Goal: Transaction & Acquisition: Purchase product/service

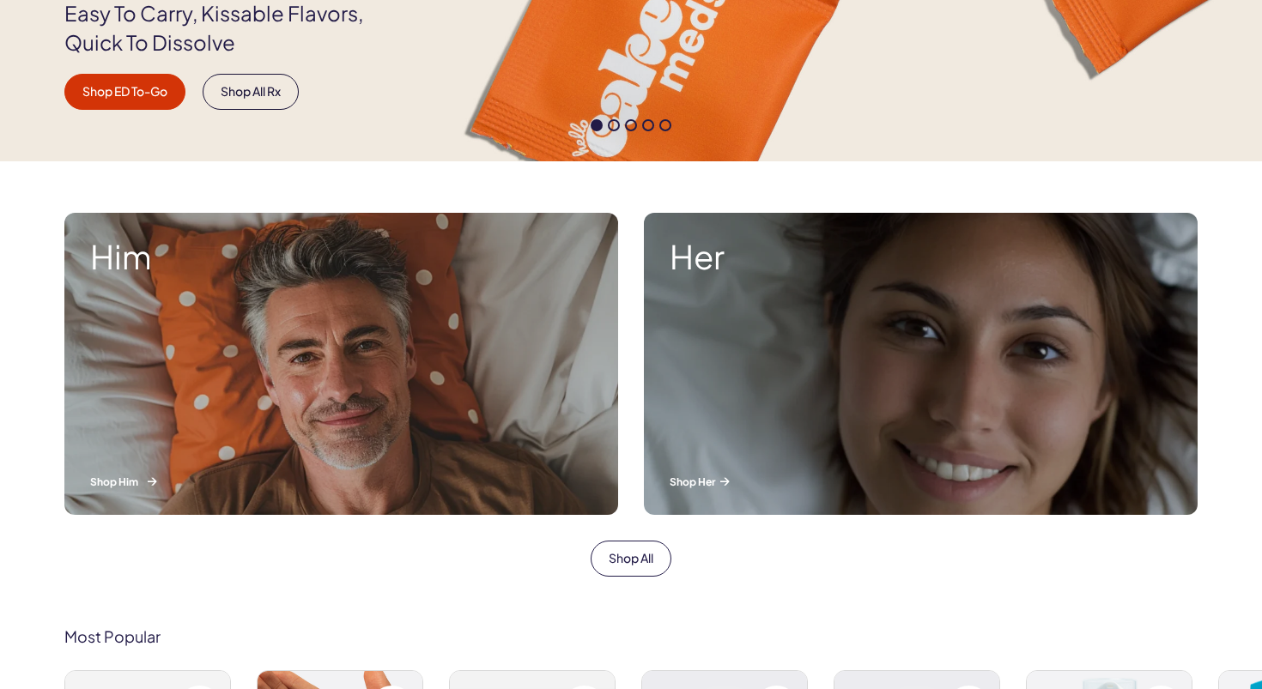
scroll to position [440, 0]
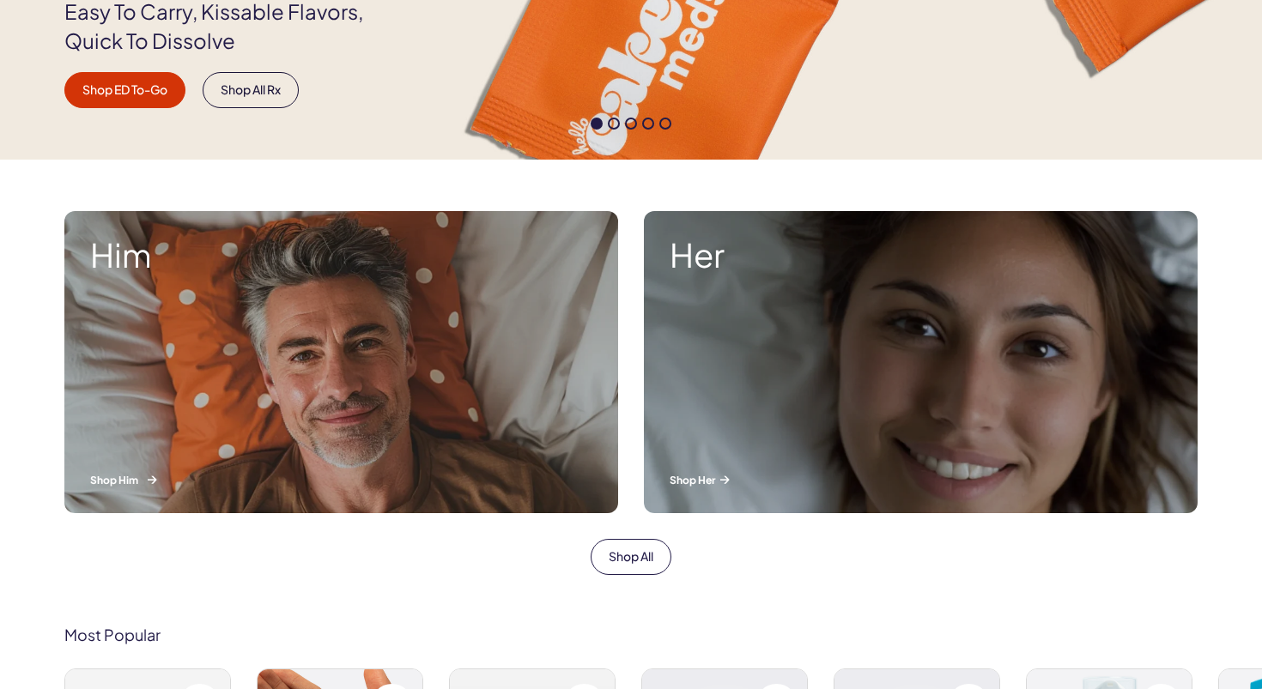
click at [275, 347] on div "Him Shop Him" at bounding box center [341, 362] width 554 height 302
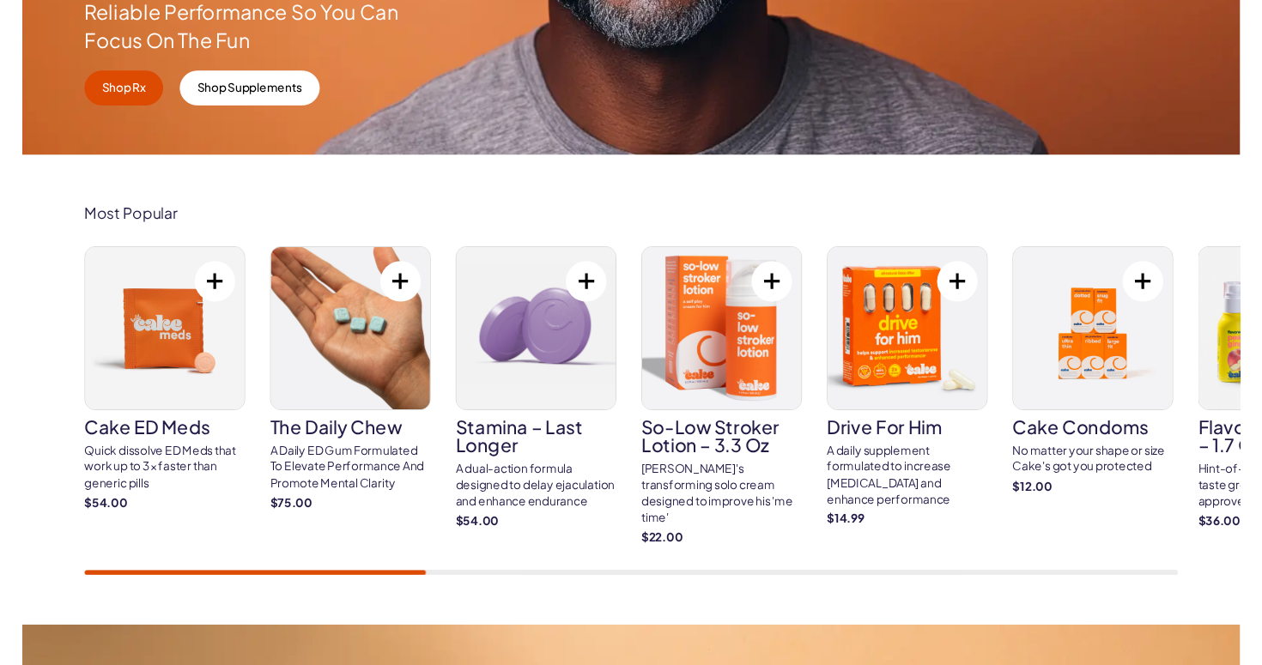
scroll to position [466, 0]
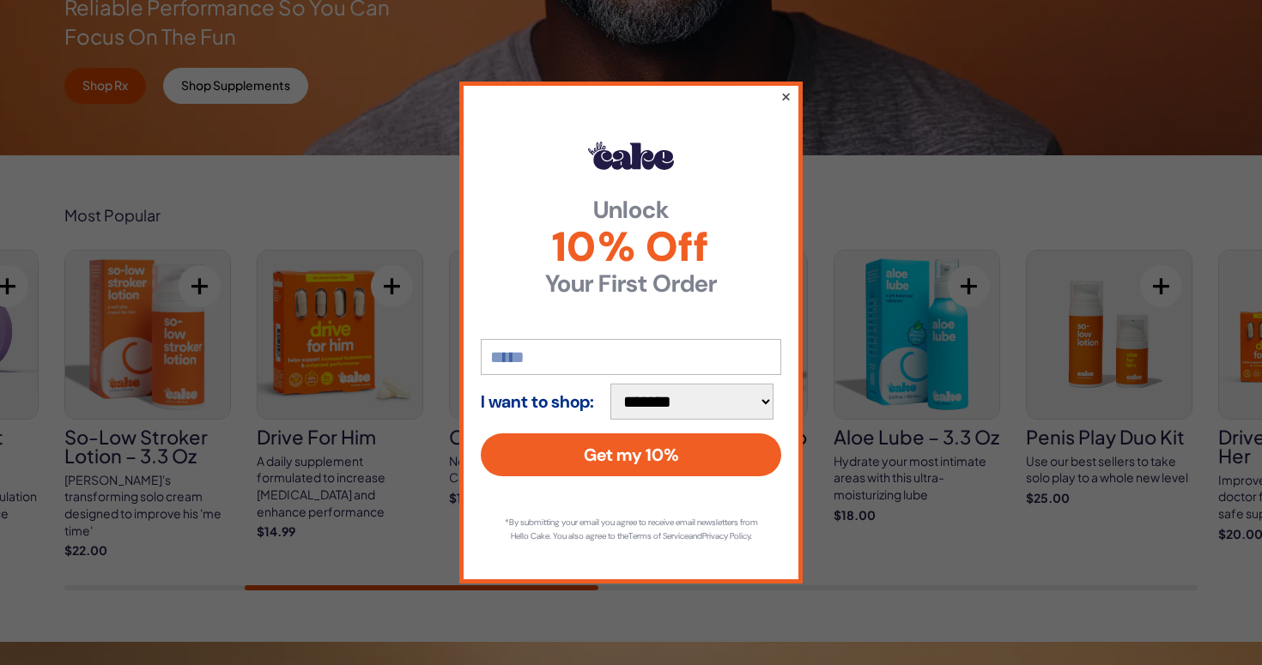
click at [786, 89] on button "×" at bounding box center [785, 96] width 11 height 21
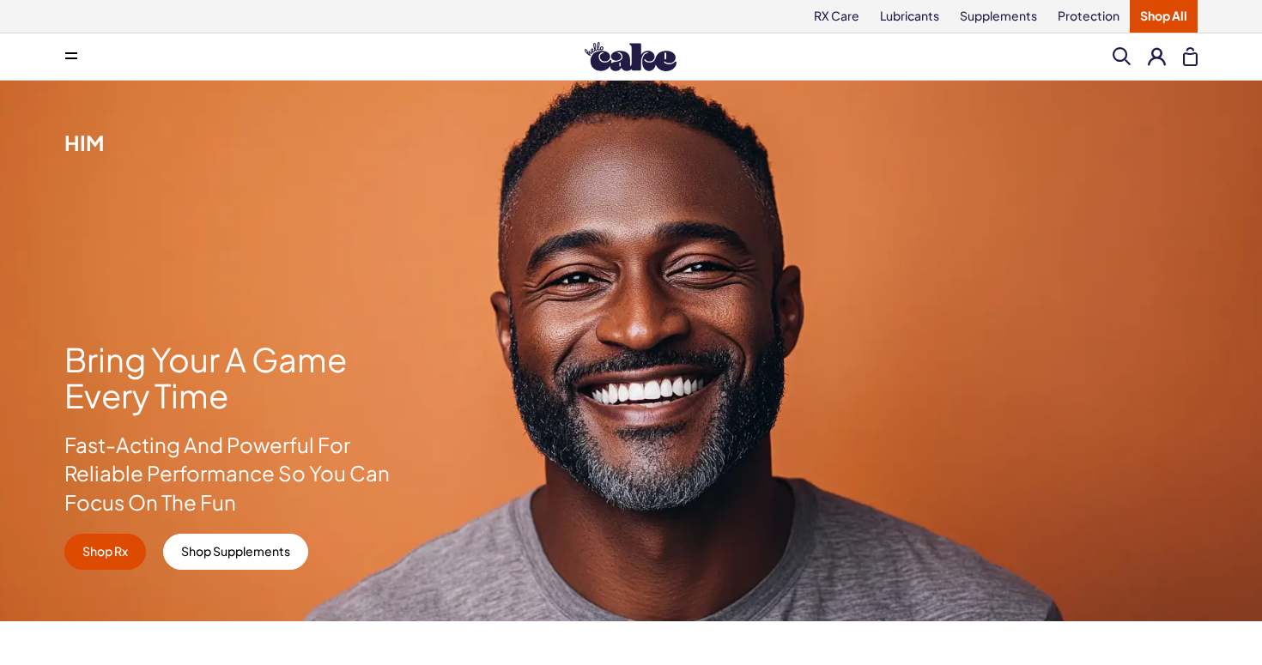
scroll to position [0, 0]
click at [66, 59] on span at bounding box center [71, 56] width 12 height 9
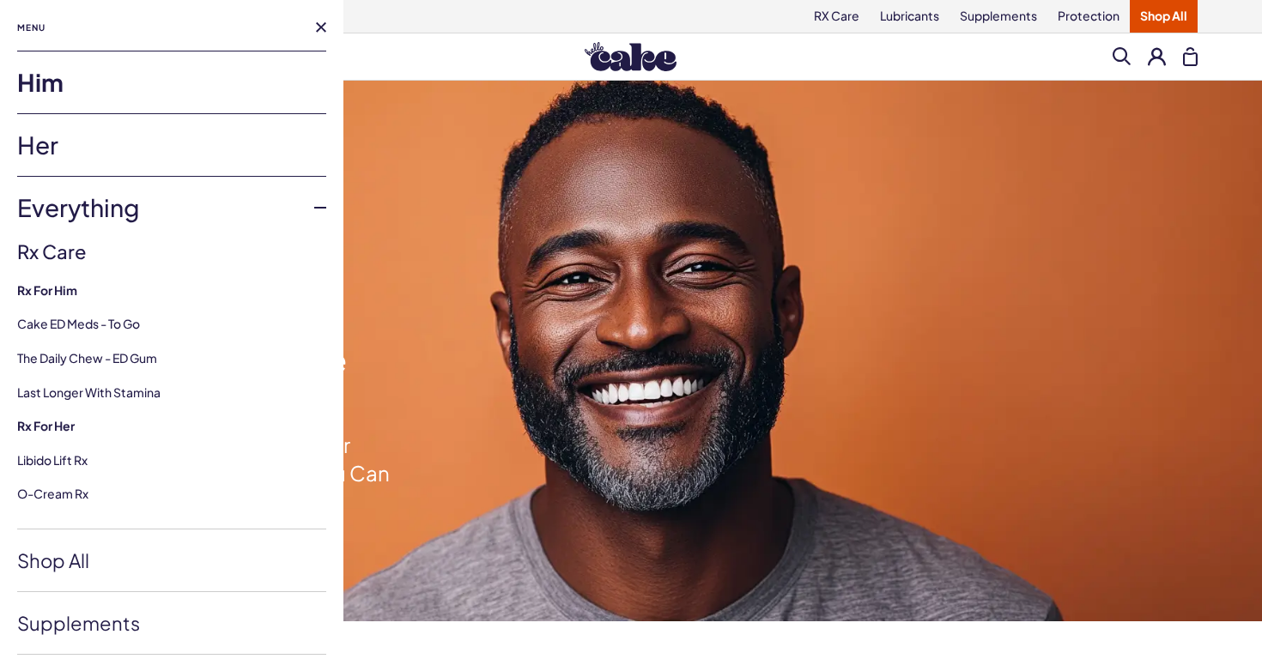
click at [53, 83] on link "Him" at bounding box center [171, 83] width 309 height 62
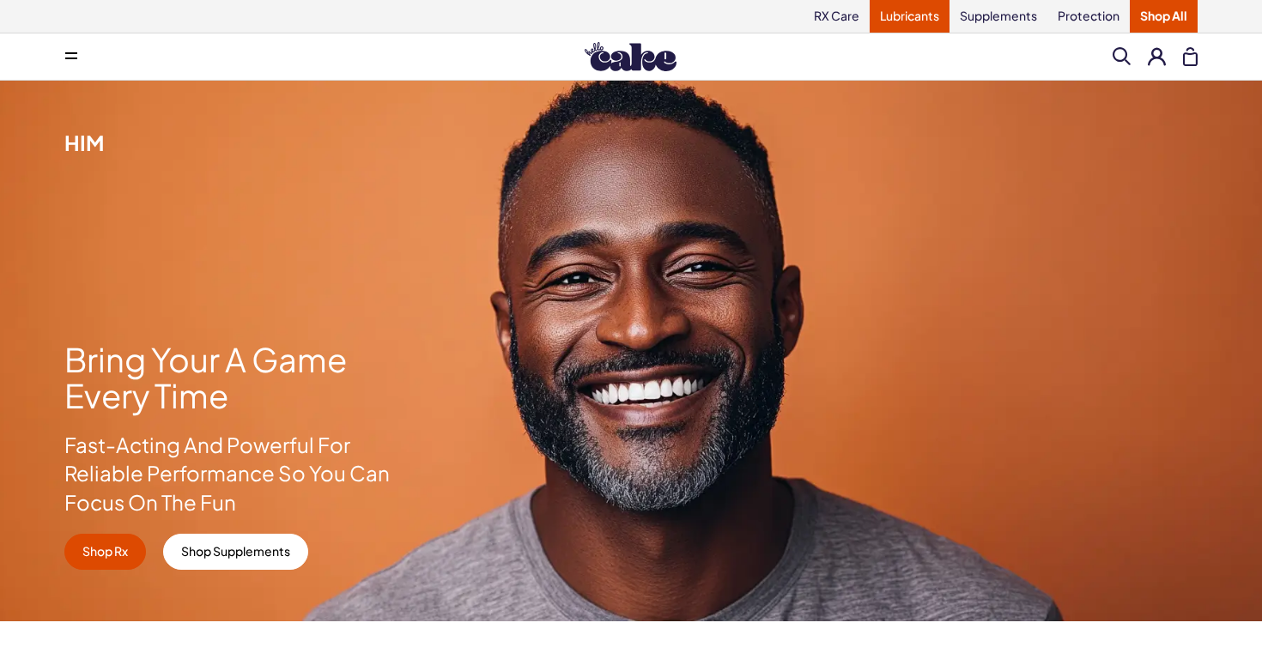
click at [912, 13] on link "Lubricants" at bounding box center [910, 16] width 80 height 33
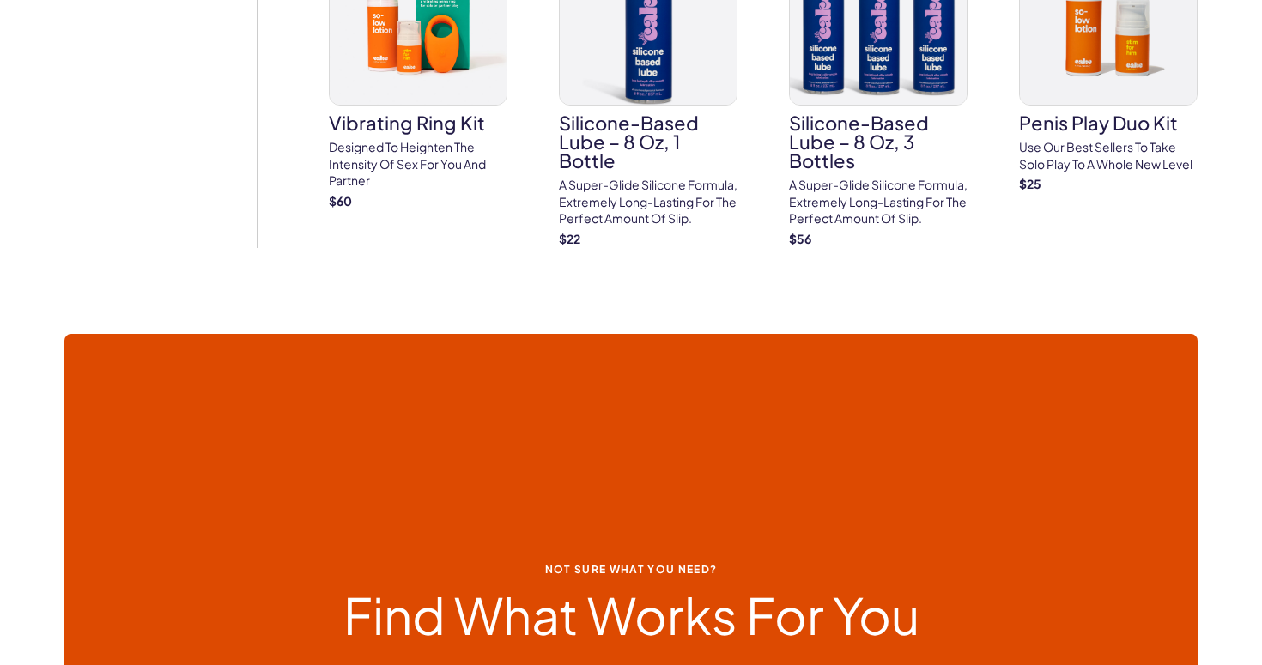
scroll to position [4407, 0]
